Goal: Information Seeking & Learning: Learn about a topic

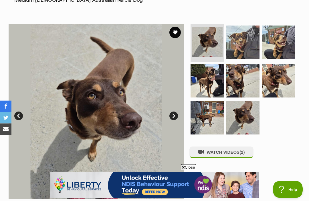
scroll to position [92, 0]
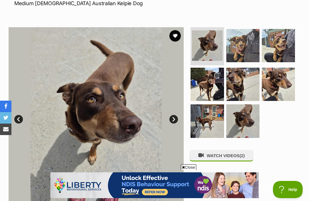
click at [242, 45] on img at bounding box center [242, 45] width 33 height 33
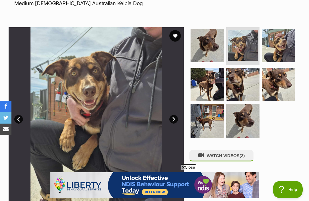
click at [282, 50] on img at bounding box center [278, 45] width 33 height 33
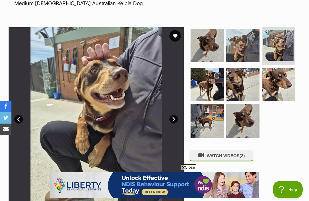
click at [208, 88] on img at bounding box center [207, 84] width 33 height 33
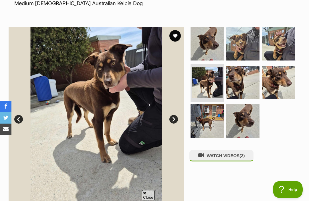
click at [241, 82] on img at bounding box center [242, 82] width 33 height 33
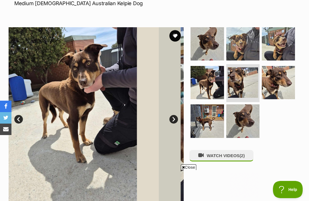
scroll to position [0, 0]
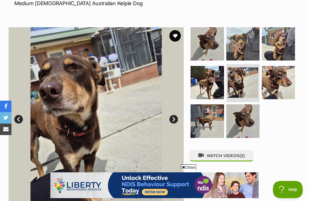
click at [276, 82] on img at bounding box center [278, 82] width 33 height 33
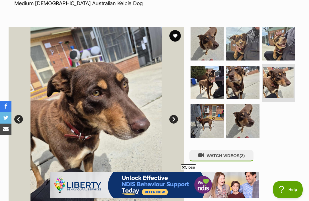
click at [214, 121] on img at bounding box center [207, 120] width 33 height 33
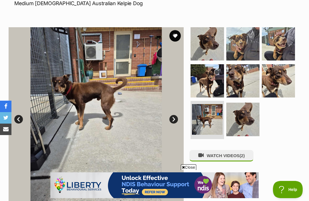
click at [244, 118] on img at bounding box center [242, 118] width 33 height 33
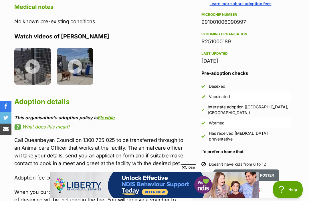
scroll to position [445, 0]
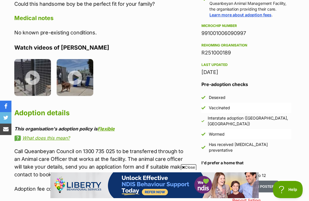
click at [76, 67] on img at bounding box center [75, 77] width 37 height 37
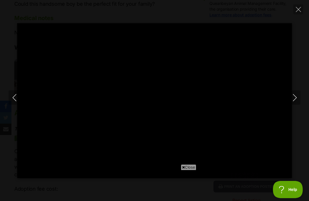
scroll to position [0, 0]
type input "100"
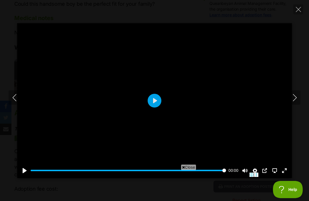
click at [297, 101] on icon "Next" at bounding box center [294, 97] width 7 height 7
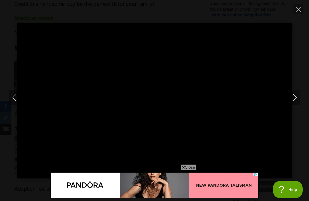
type input "100"
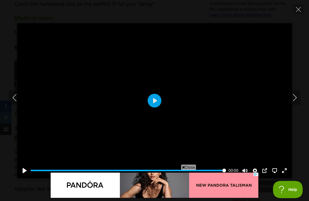
click at [299, 6] on button "Close" at bounding box center [298, 9] width 10 height 10
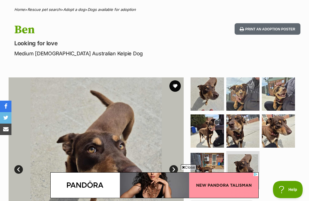
scroll to position [43, 0]
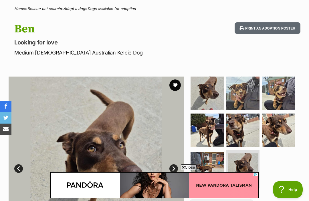
click at [177, 85] on button "favourite" at bounding box center [174, 84] width 11 height 11
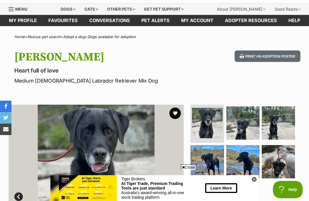
scroll to position [14, 0]
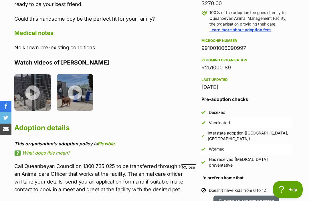
click at [76, 84] on img at bounding box center [75, 92] width 37 height 37
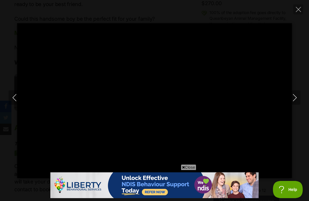
type input "100"
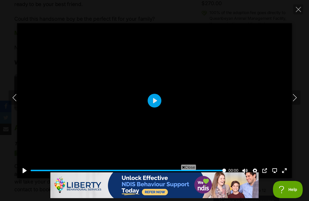
click at [15, 101] on button "Previous" at bounding box center [14, 97] width 11 height 14
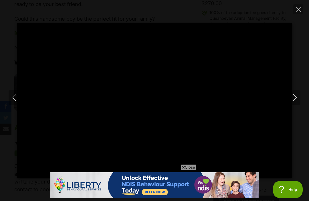
type input "45.48"
